Goal: Unclear: Browse casually

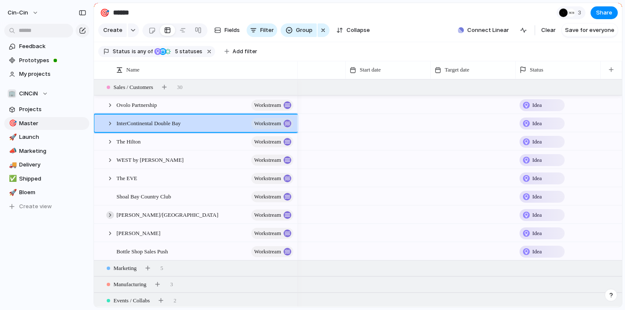
click at [111, 214] on div at bounding box center [110, 215] width 8 height 8
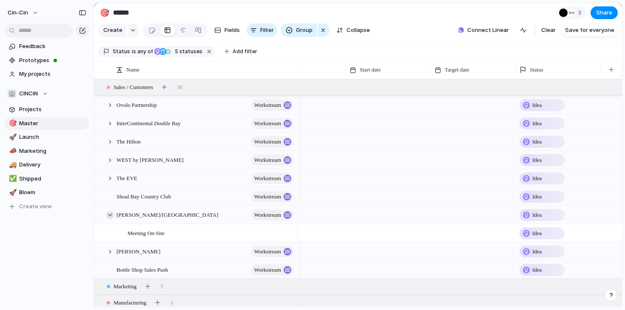
click at [111, 214] on div at bounding box center [110, 215] width 8 height 8
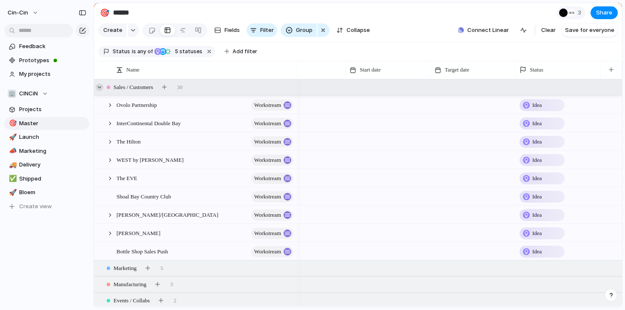
click at [100, 88] on div at bounding box center [100, 87] width 8 height 8
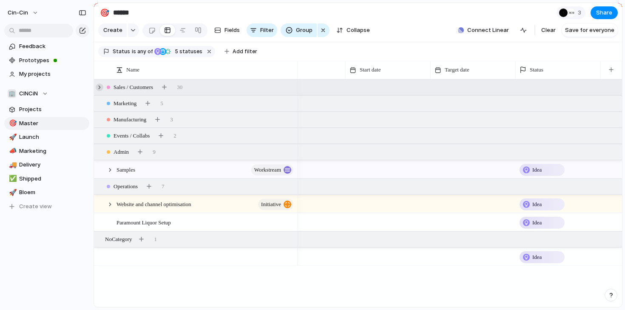
click at [100, 88] on div at bounding box center [100, 87] width 8 height 8
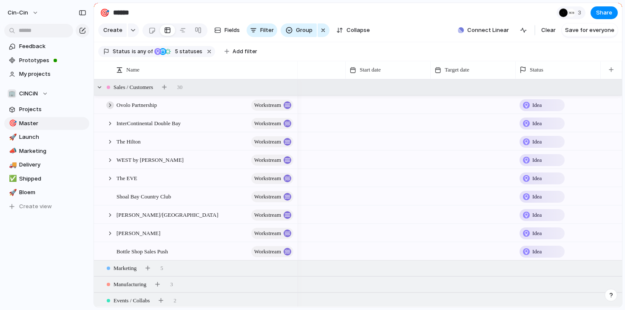
click at [111, 106] on div at bounding box center [110, 105] width 8 height 8
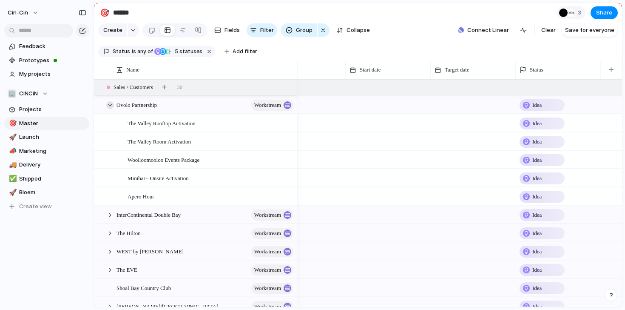
click at [111, 106] on div at bounding box center [110, 105] width 8 height 8
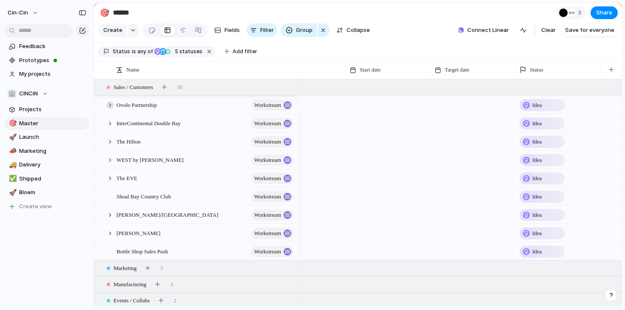
click at [111, 106] on div at bounding box center [110, 105] width 8 height 8
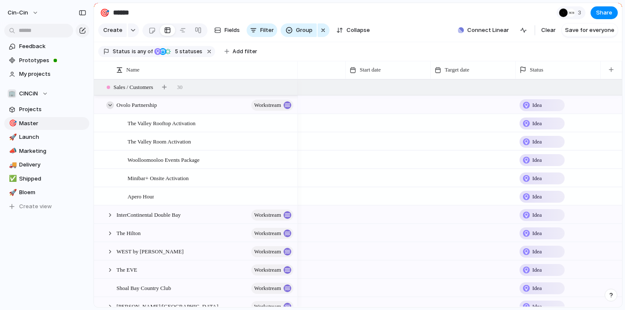
click at [111, 106] on div at bounding box center [110, 105] width 8 height 8
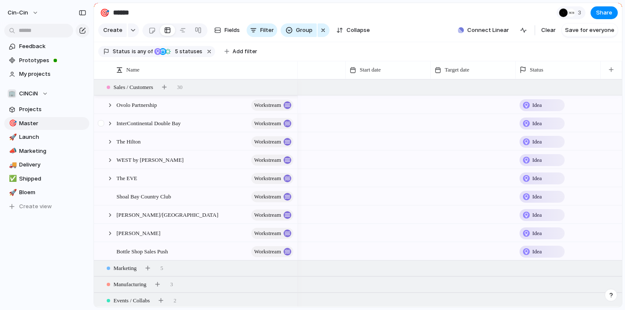
click at [110, 119] on div at bounding box center [105, 122] width 23 height 17
click at [111, 123] on div at bounding box center [110, 123] width 8 height 8
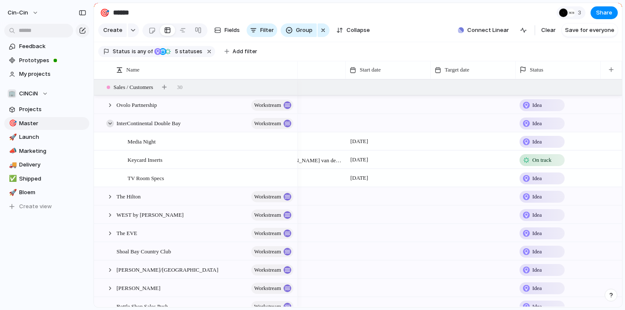
click at [111, 123] on div at bounding box center [110, 123] width 8 height 8
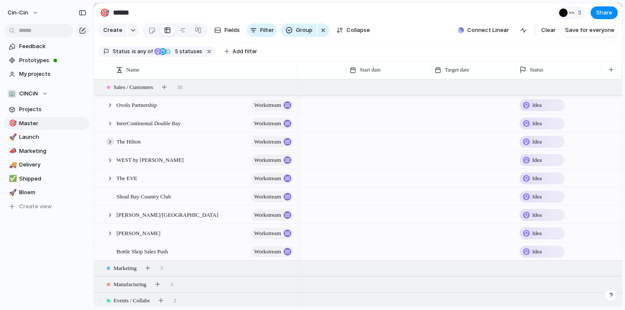
click at [111, 143] on div at bounding box center [110, 142] width 8 height 8
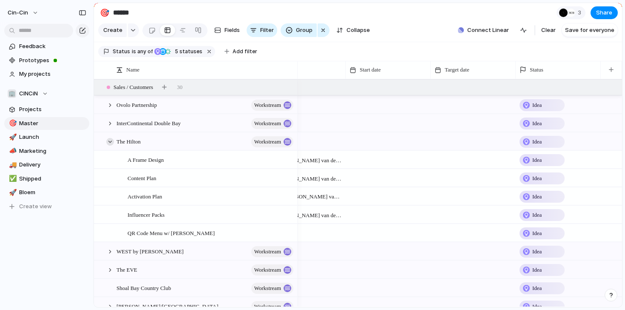
click at [111, 143] on div at bounding box center [110, 142] width 8 height 8
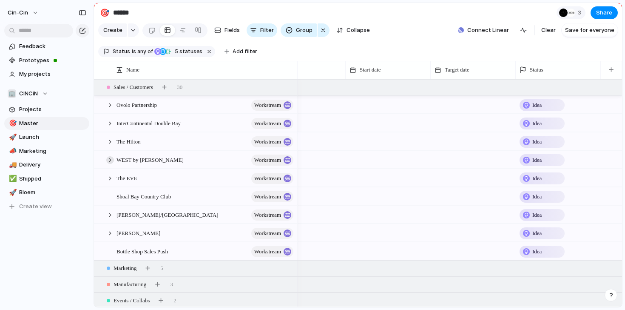
click at [111, 159] on div at bounding box center [110, 160] width 8 height 8
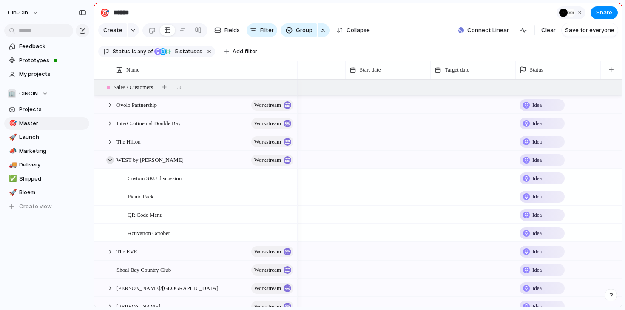
click at [111, 159] on div at bounding box center [110, 160] width 8 height 8
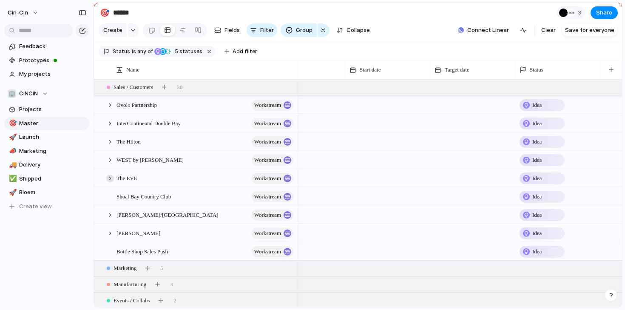
click at [110, 174] on div at bounding box center [110, 178] width 8 height 8
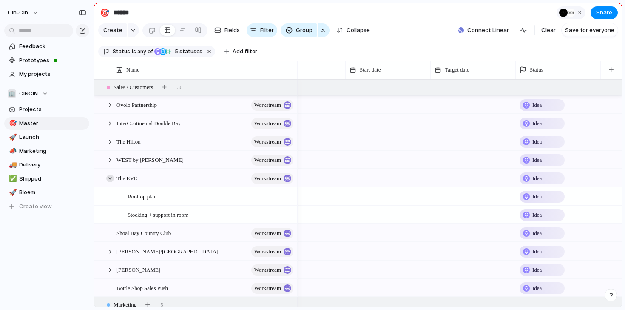
click at [110, 174] on div at bounding box center [110, 178] width 8 height 8
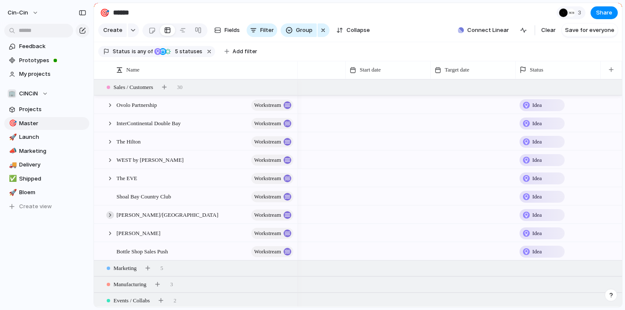
click at [109, 213] on div at bounding box center [110, 215] width 8 height 8
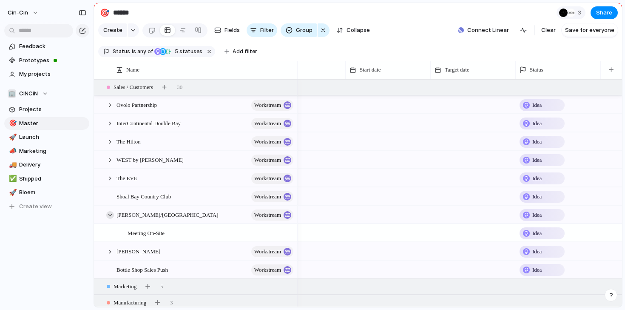
click at [109, 213] on div at bounding box center [110, 215] width 8 height 8
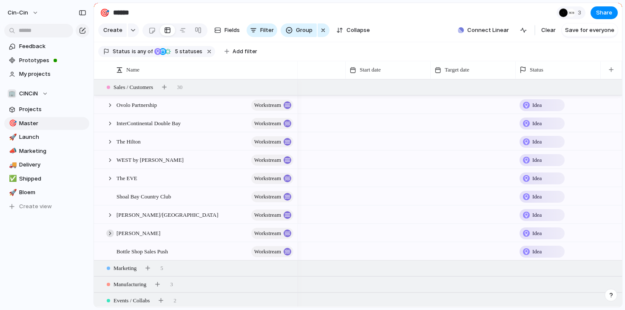
click at [108, 233] on div at bounding box center [110, 233] width 8 height 8
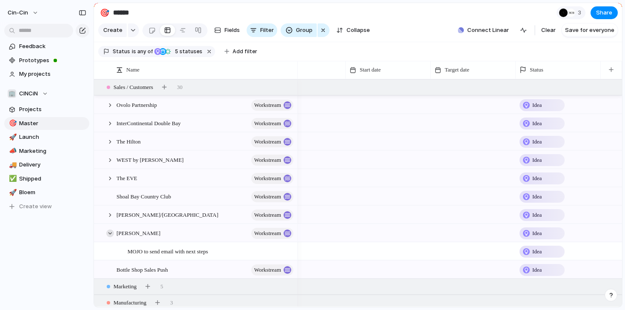
click at [108, 233] on div at bounding box center [110, 233] width 8 height 8
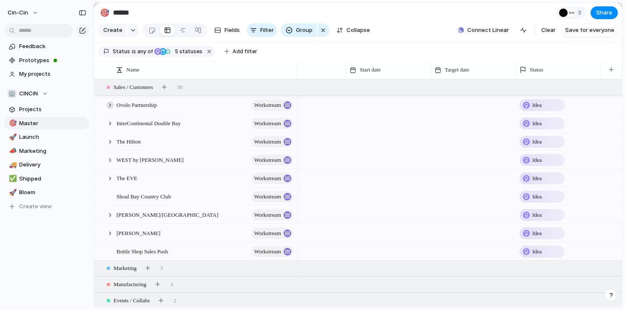
click at [107, 106] on div at bounding box center [110, 105] width 8 height 8
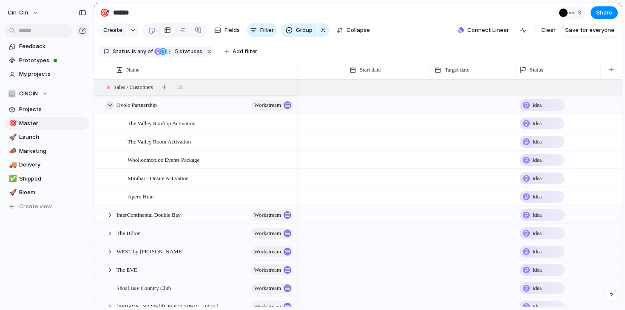
click at [107, 106] on div at bounding box center [110, 105] width 8 height 8
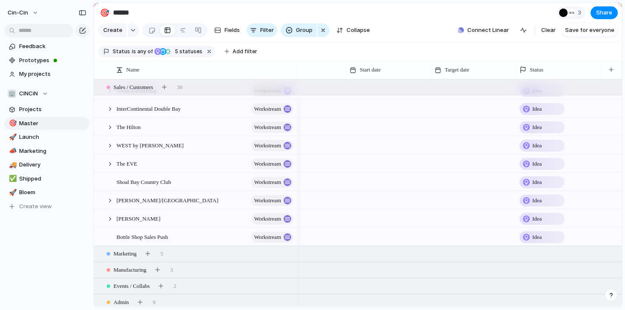
scroll to position [6, 0]
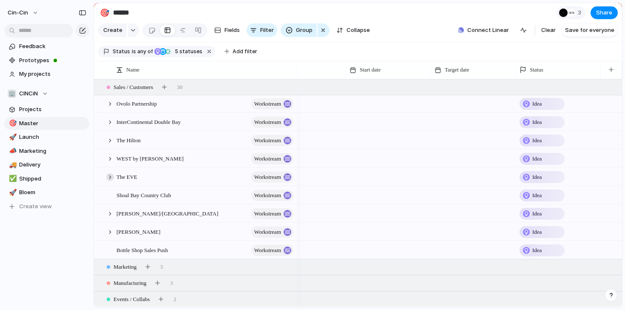
click at [109, 176] on div at bounding box center [110, 177] width 8 height 8
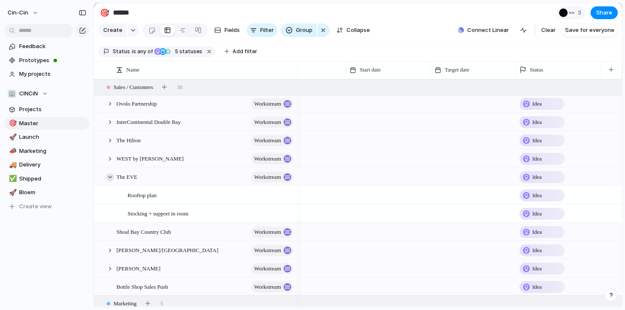
click at [109, 176] on div at bounding box center [110, 177] width 8 height 8
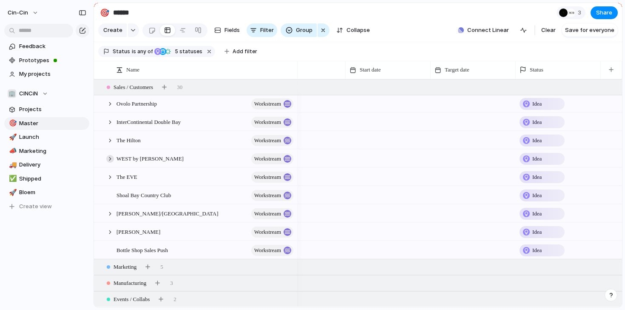
click at [109, 160] on div at bounding box center [110, 159] width 8 height 8
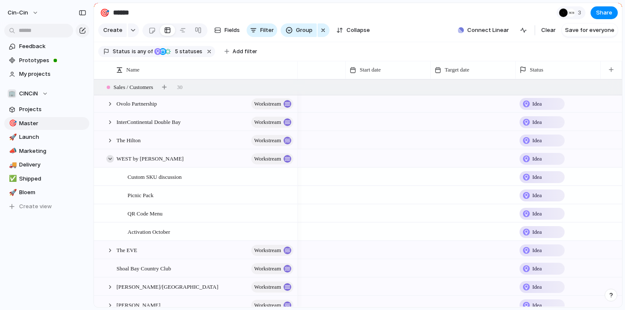
click at [109, 160] on div at bounding box center [110, 159] width 8 height 8
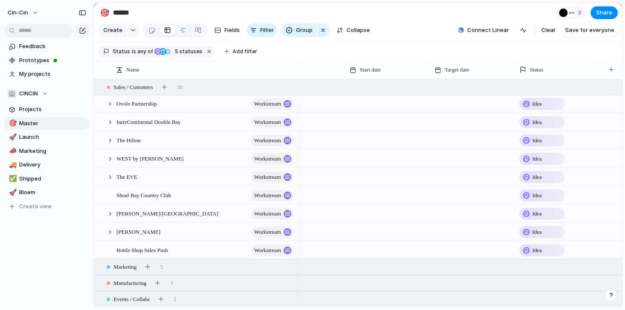
click at [378, 103] on div at bounding box center [388, 102] width 85 height 17
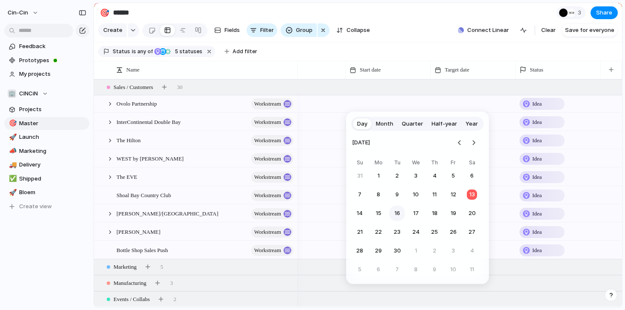
click at [391, 212] on button "16" at bounding box center [396, 212] width 15 height 15
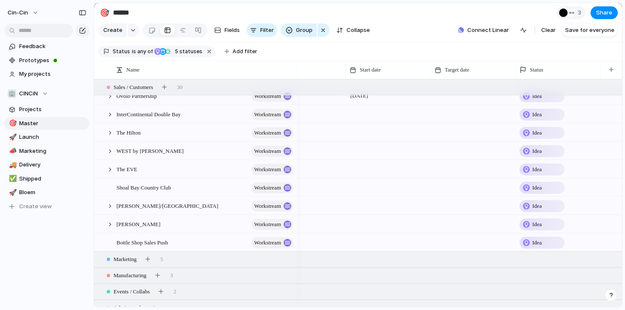
scroll to position [5, 0]
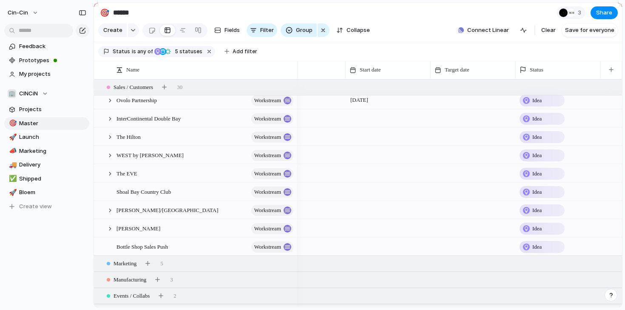
click at [358, 136] on div at bounding box center [388, 136] width 85 height 17
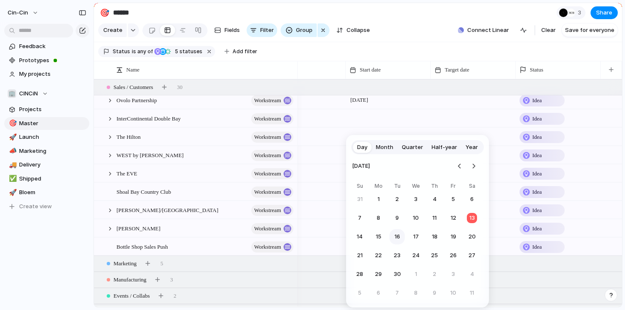
click at [394, 233] on button "16" at bounding box center [396, 236] width 15 height 15
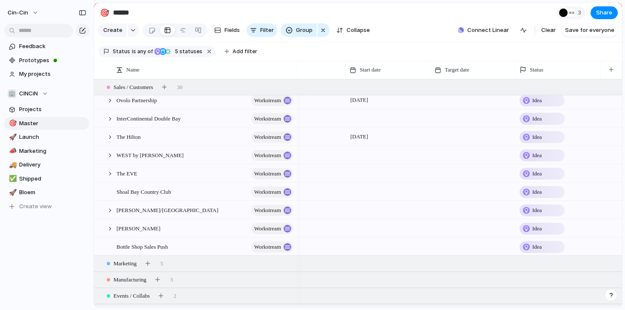
click at [399, 23] on section "Create Fields Filter Group Zoom Collapse Connect Linear Clear Save for everyone" at bounding box center [358, 32] width 528 height 20
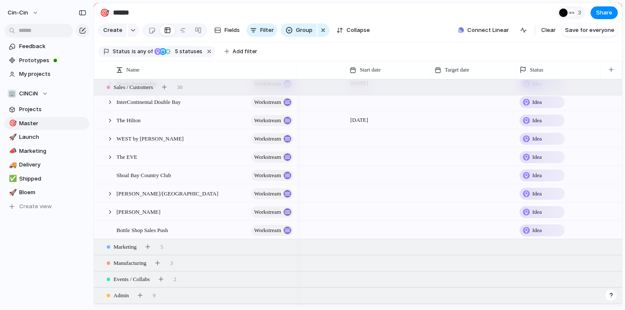
scroll to position [21, 0]
click at [379, 136] on div at bounding box center [388, 137] width 85 height 17
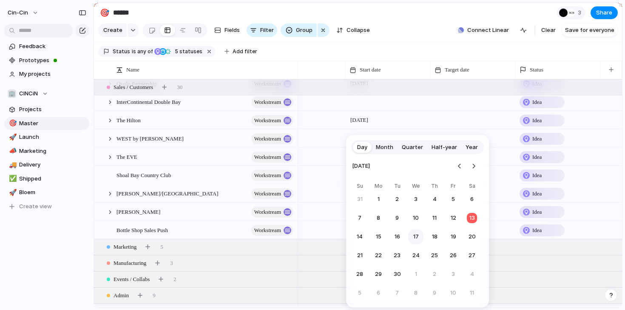
click at [412, 236] on button "17" at bounding box center [415, 236] width 15 height 15
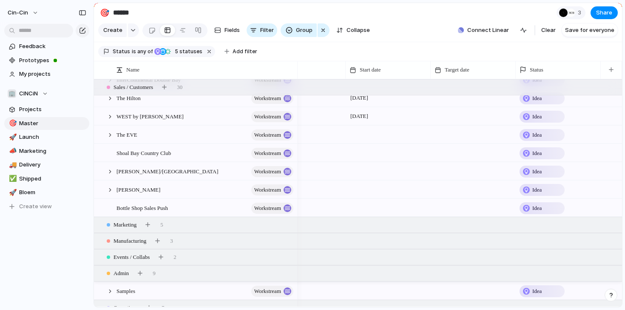
scroll to position [54, 0]
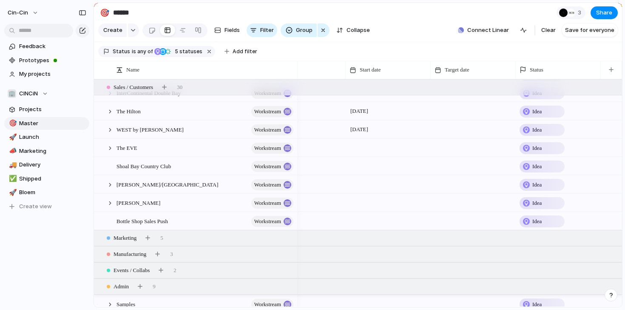
click at [362, 200] on div at bounding box center [388, 201] width 85 height 17
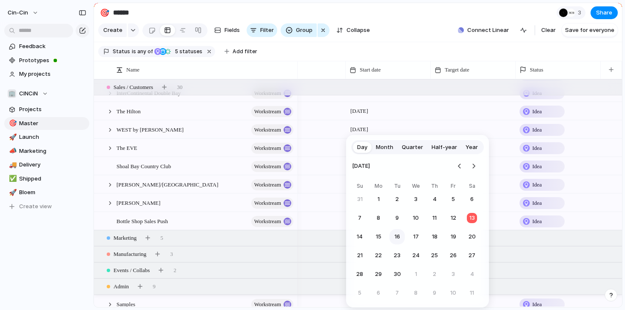
click at [394, 237] on button "16" at bounding box center [396, 236] width 15 height 15
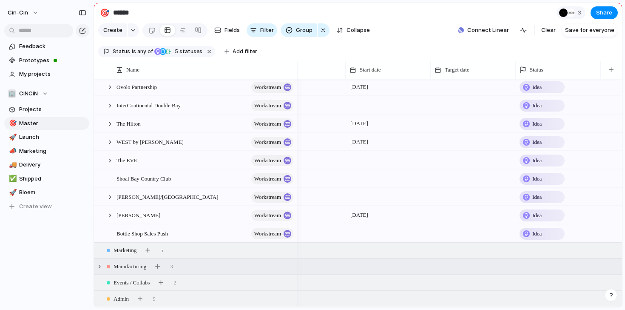
scroll to position [0, 0]
